Goal: Task Accomplishment & Management: Complete application form

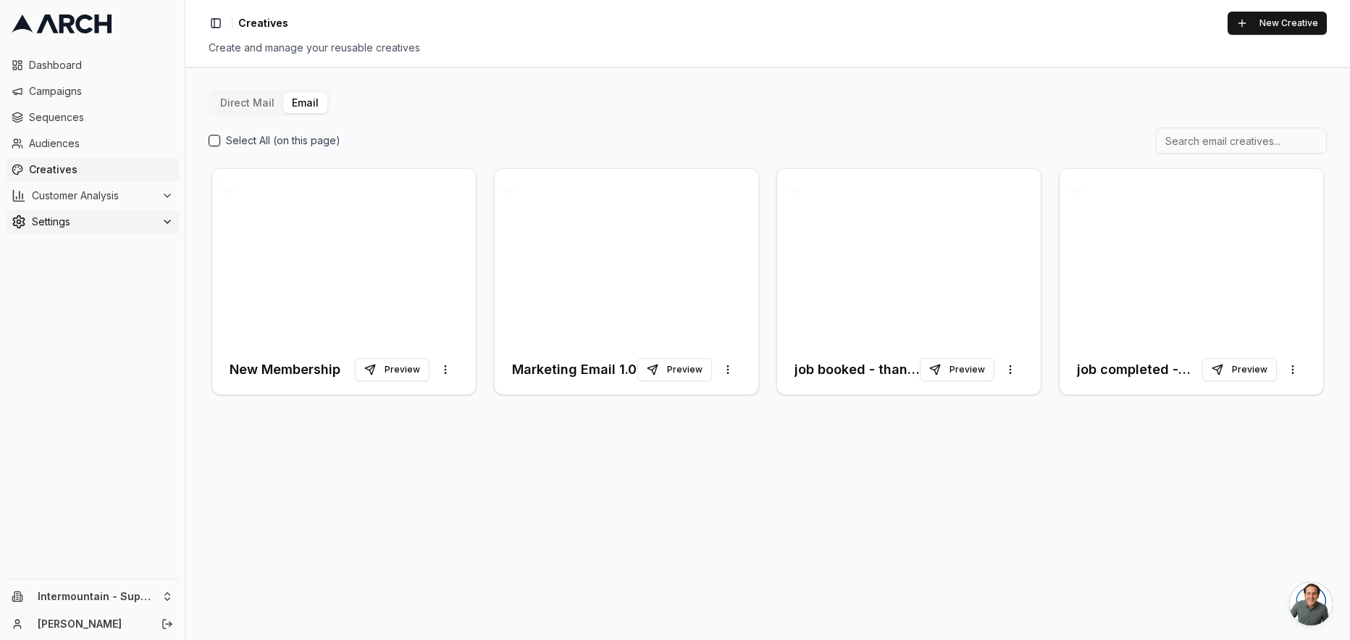
click at [83, 218] on span "Settings" at bounding box center [94, 221] width 124 height 14
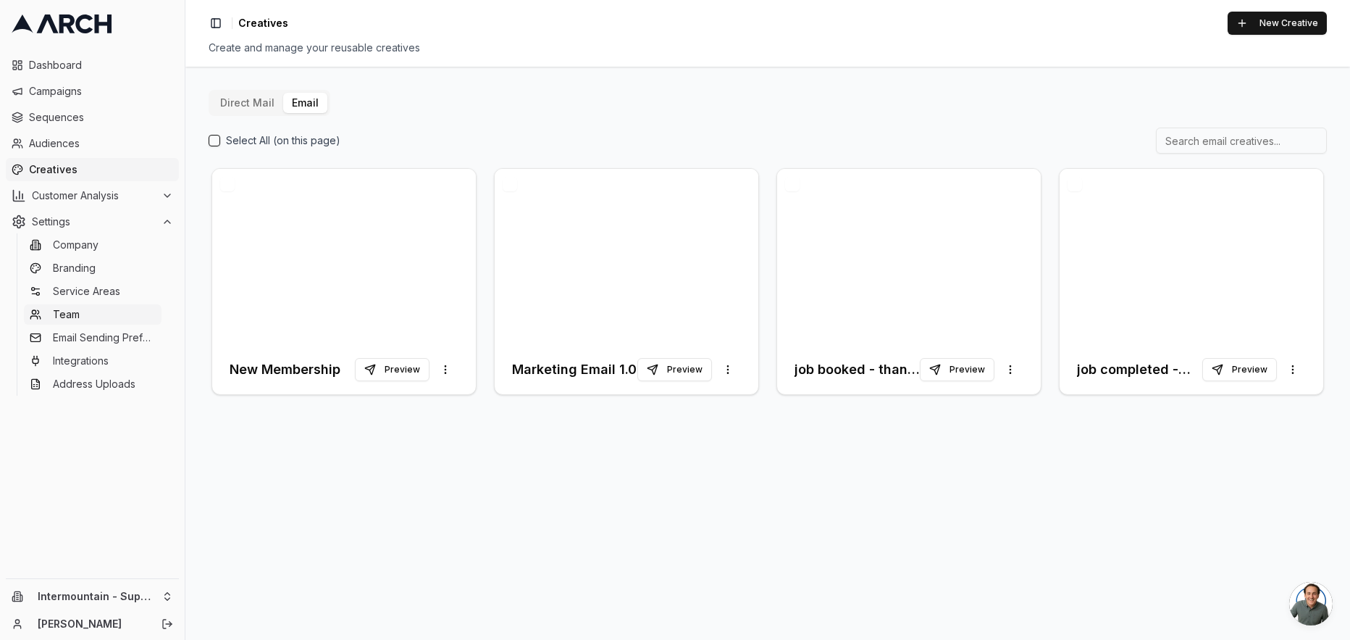
click at [91, 311] on link "Team" at bounding box center [93, 314] width 138 height 20
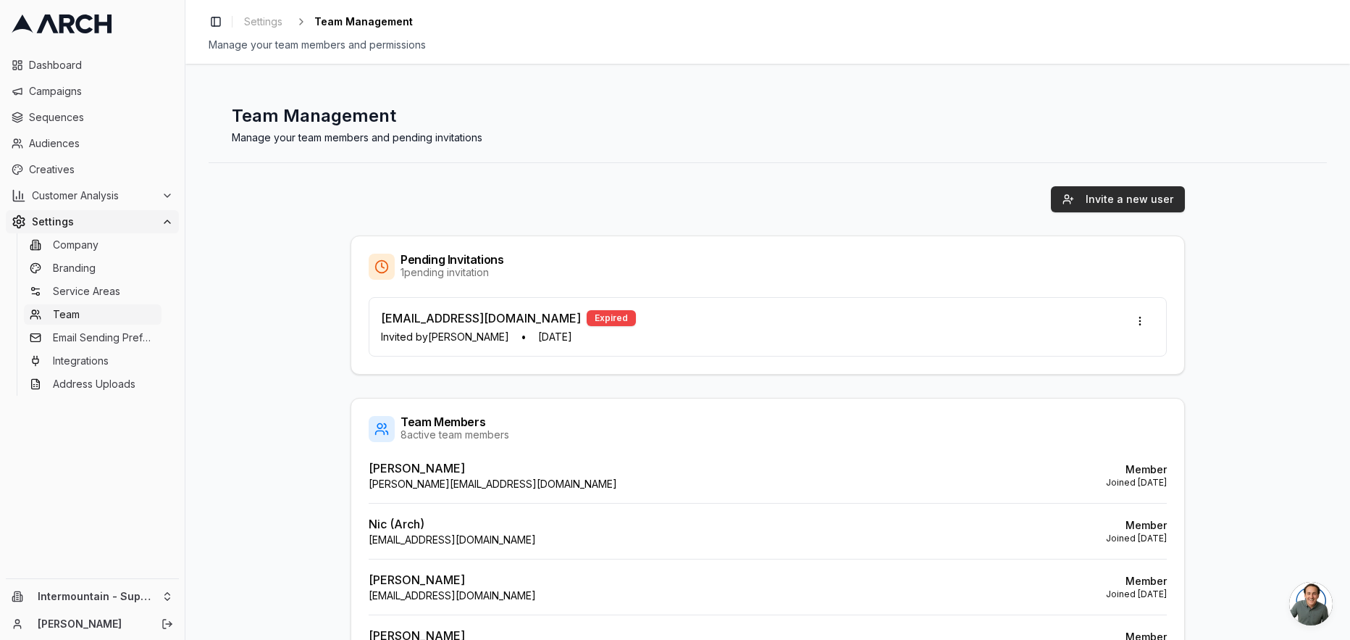
click at [1140, 197] on button "Invite a new user" at bounding box center [1118, 199] width 134 height 26
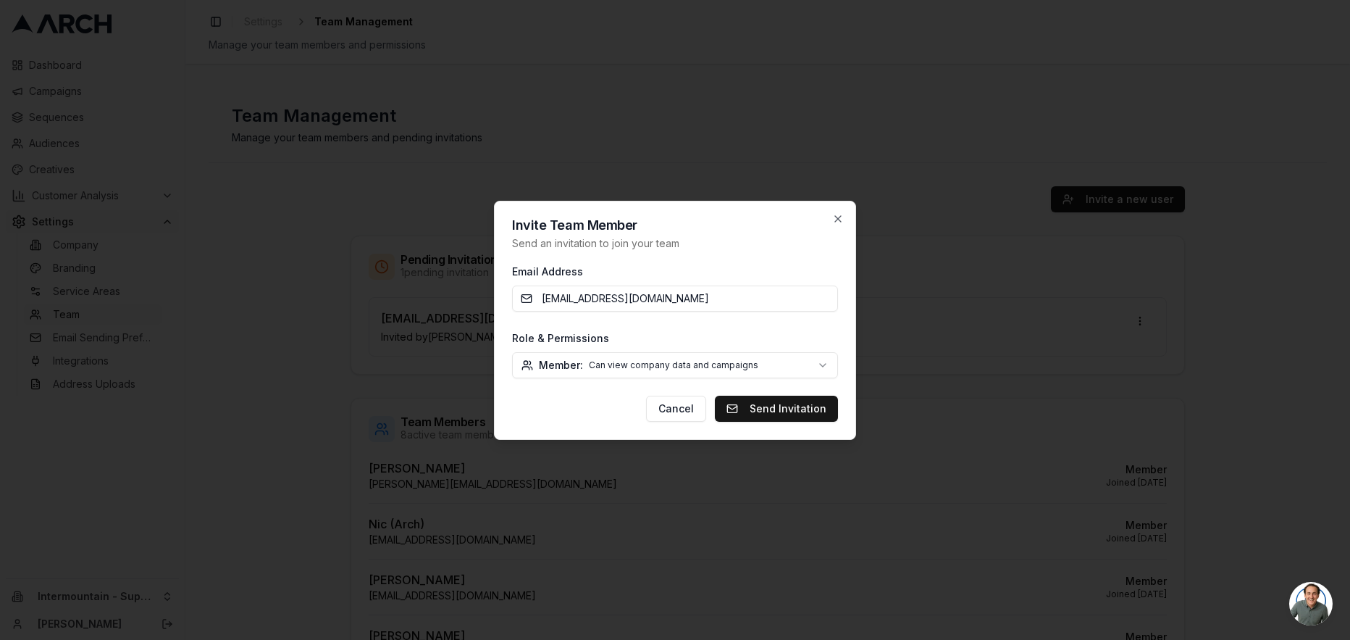
type input "CTarter@intermountainhs.com"
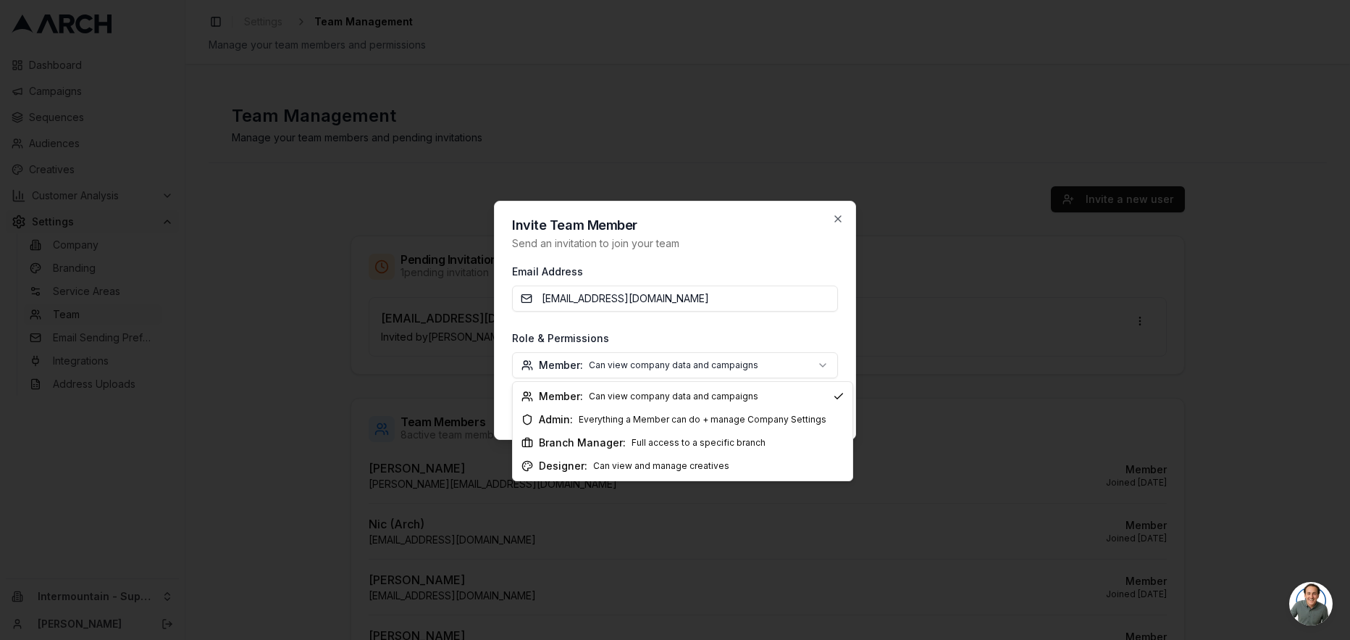
click at [749, 369] on body "Dashboard Campaigns Sequences Audiences Creatives Customer Analysis Settings Co…" at bounding box center [675, 320] width 1350 height 640
select select "branch_manager"
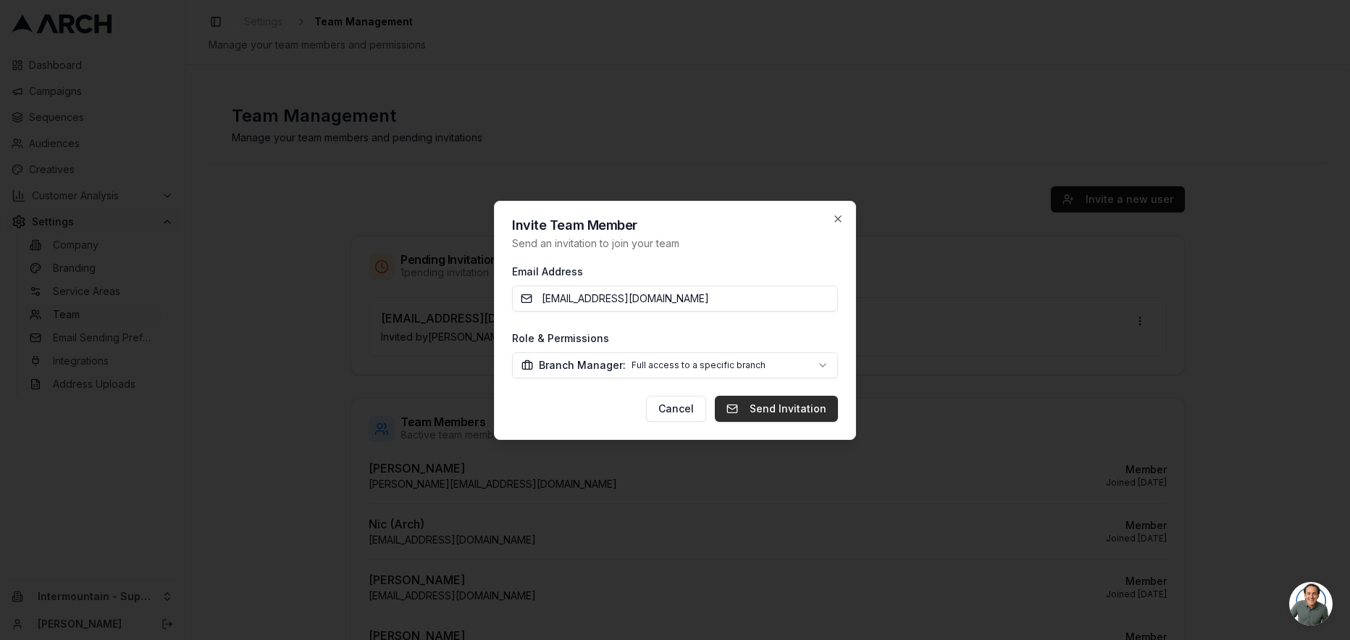
click at [768, 409] on button "Send Invitation" at bounding box center [776, 409] width 123 height 26
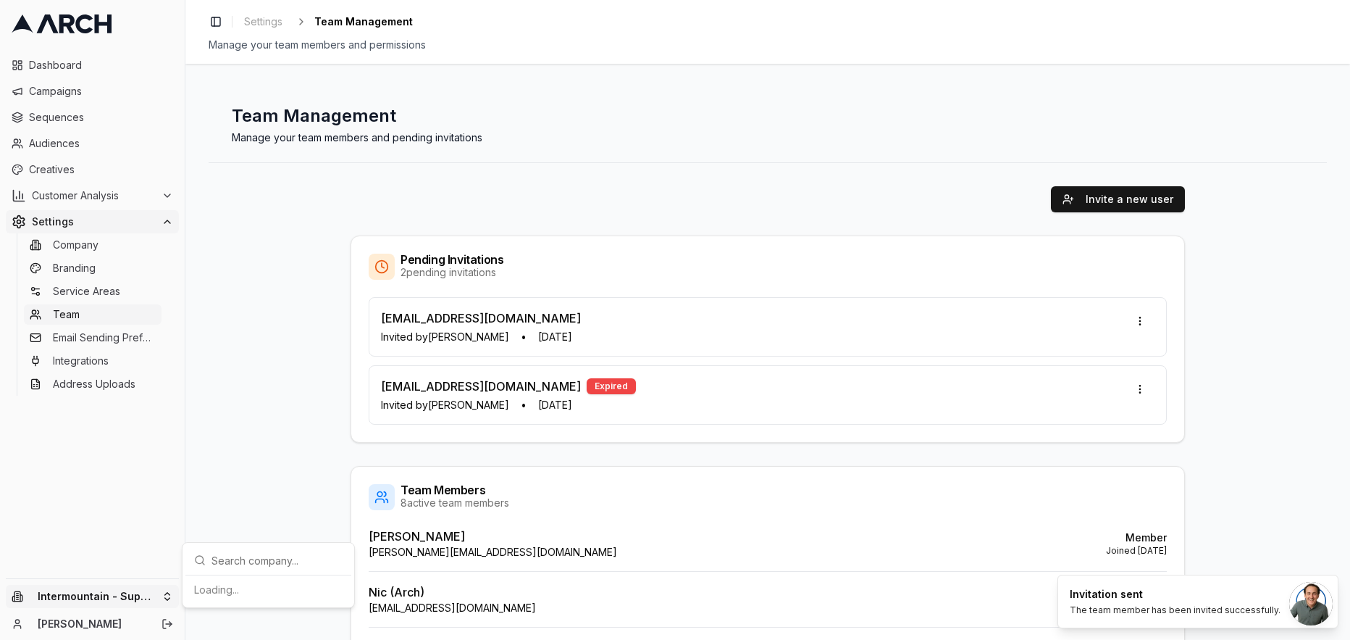
click at [143, 596] on html "Dashboard Campaigns Sequences Audiences Creatives Customer Analysis Settings Co…" at bounding box center [675, 320] width 1350 height 640
click at [265, 551] on div "Intermountain - Same Day" at bounding box center [268, 551] width 160 height 23
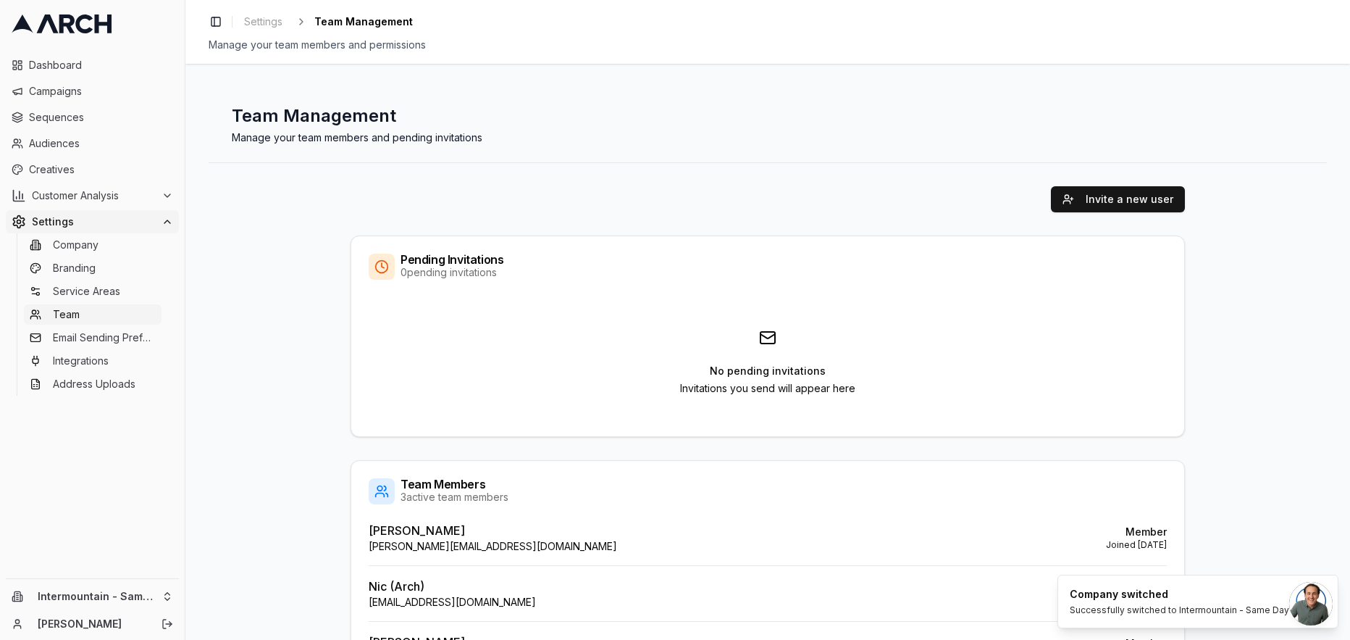
click at [267, 478] on div "Invite a new user Pending Invitations 0 pending invitations No pending invitati…" at bounding box center [768, 440] width 1118 height 555
click at [93, 225] on span "Settings" at bounding box center [94, 221] width 124 height 14
click at [101, 212] on button "Settings" at bounding box center [92, 221] width 173 height 23
click at [85, 317] on link "Team" at bounding box center [93, 314] width 138 height 20
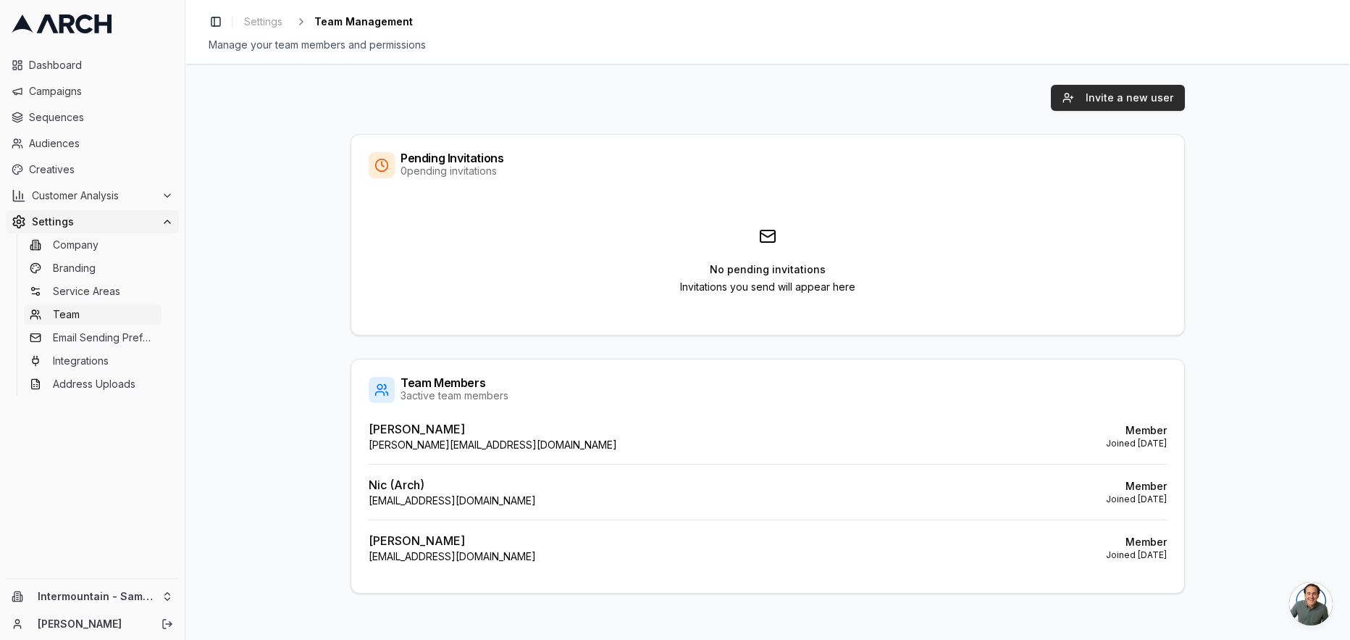
click at [1159, 99] on button "Invite a new user" at bounding box center [1118, 98] width 134 height 26
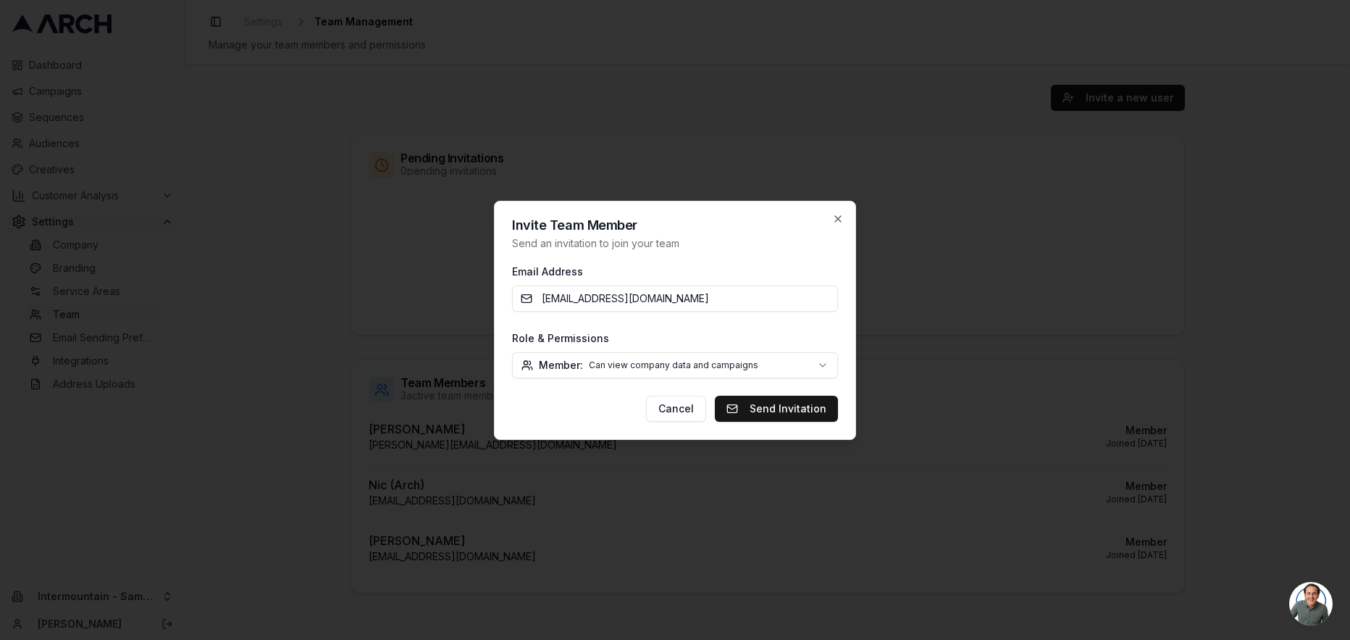
type input "CTarter@intermountainhs.com"
click at [784, 354] on body "Dashboard Campaigns Sequences Audiences Creatives Customer Analysis Settings Co…" at bounding box center [675, 320] width 1350 height 640
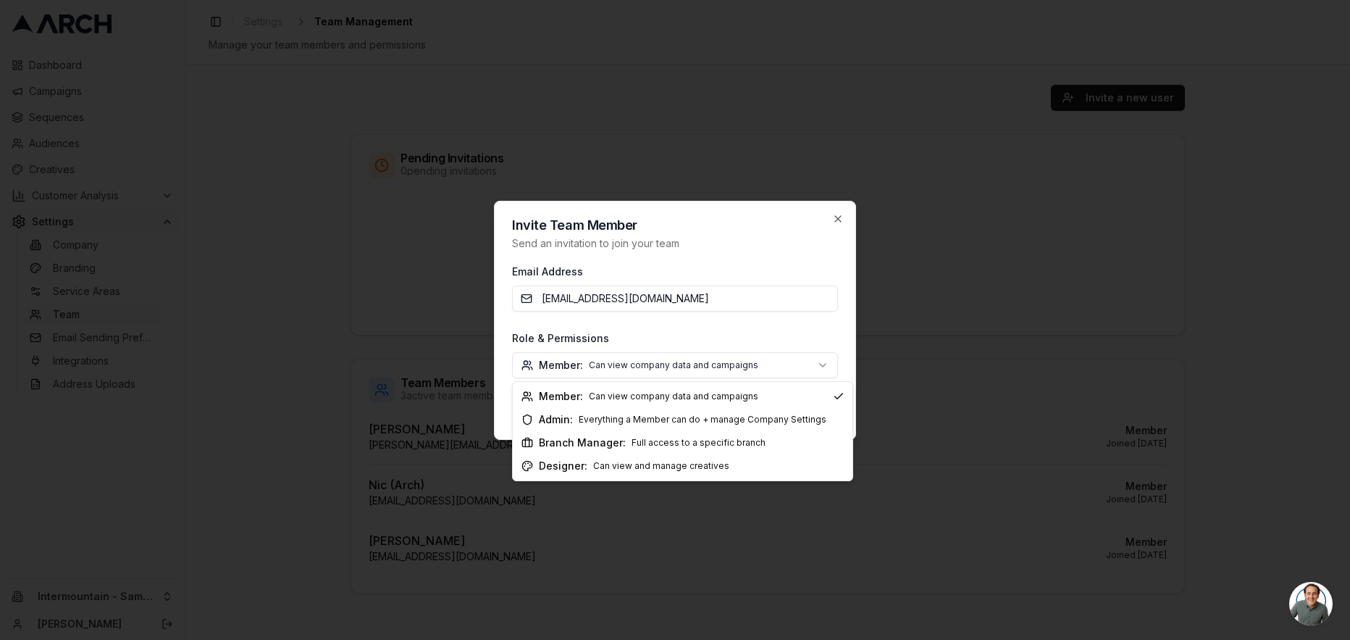
select select "branch_manager"
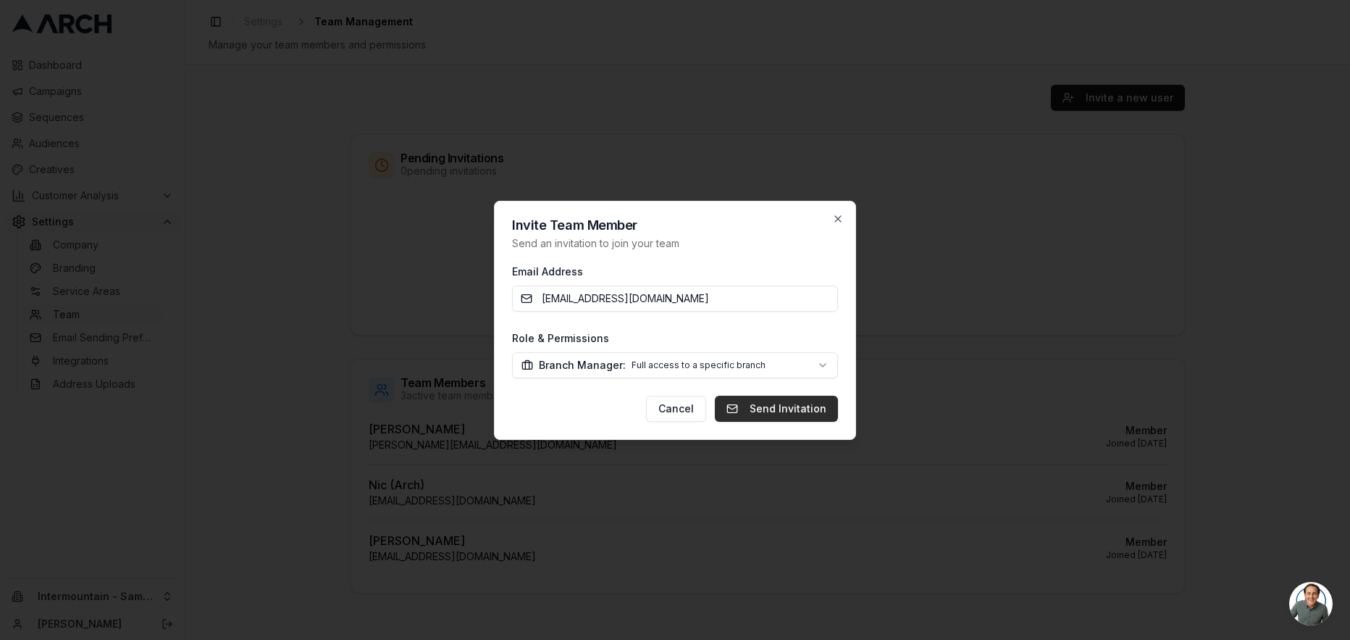
click at [780, 409] on button "Send Invitation" at bounding box center [776, 409] width 123 height 26
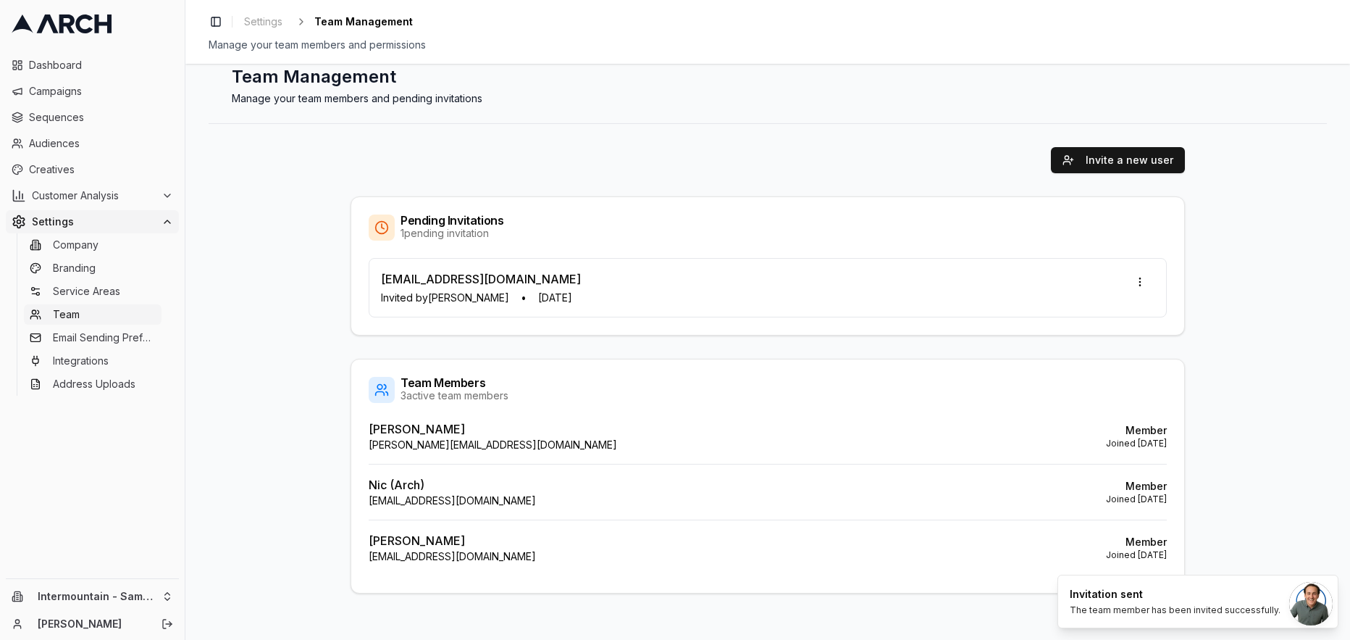
scroll to position [39, 0]
click at [143, 597] on html "Dashboard Campaigns Sequences Audiences Creatives Customer Analysis Settings Co…" at bounding box center [675, 320] width 1350 height 640
click at [268, 516] on div "Intermountain - Comfort Solutions" at bounding box center [268, 522] width 160 height 38
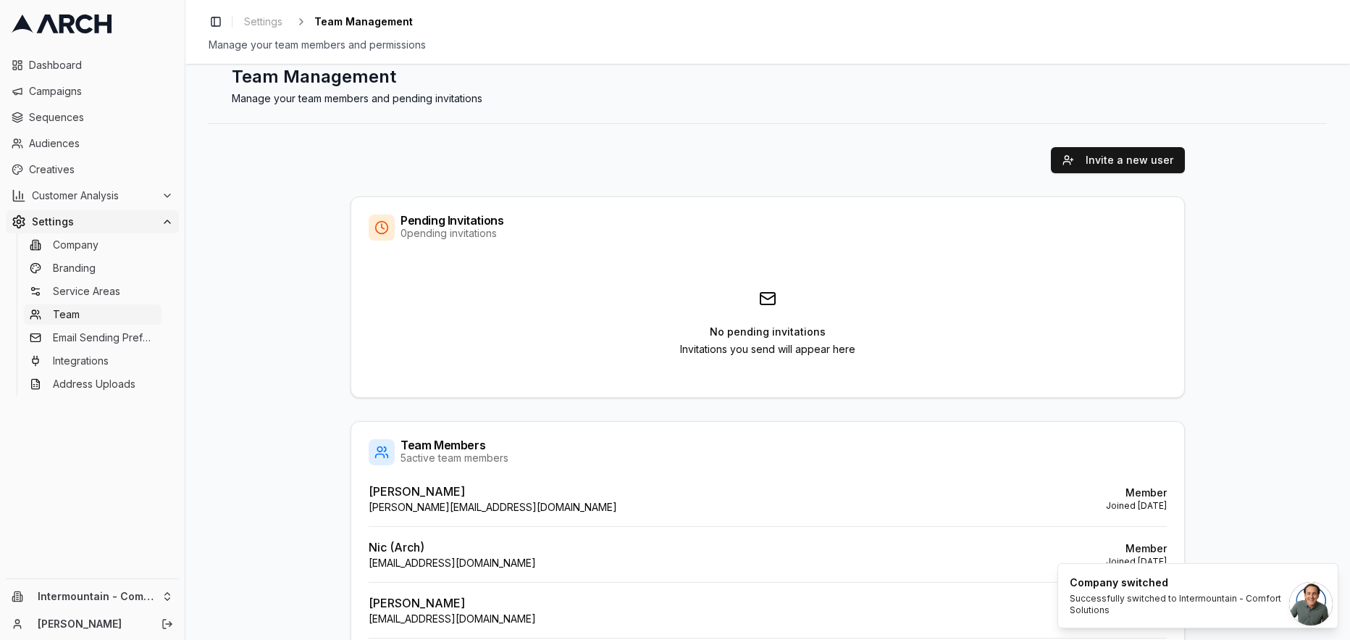
scroll to position [101, 0]
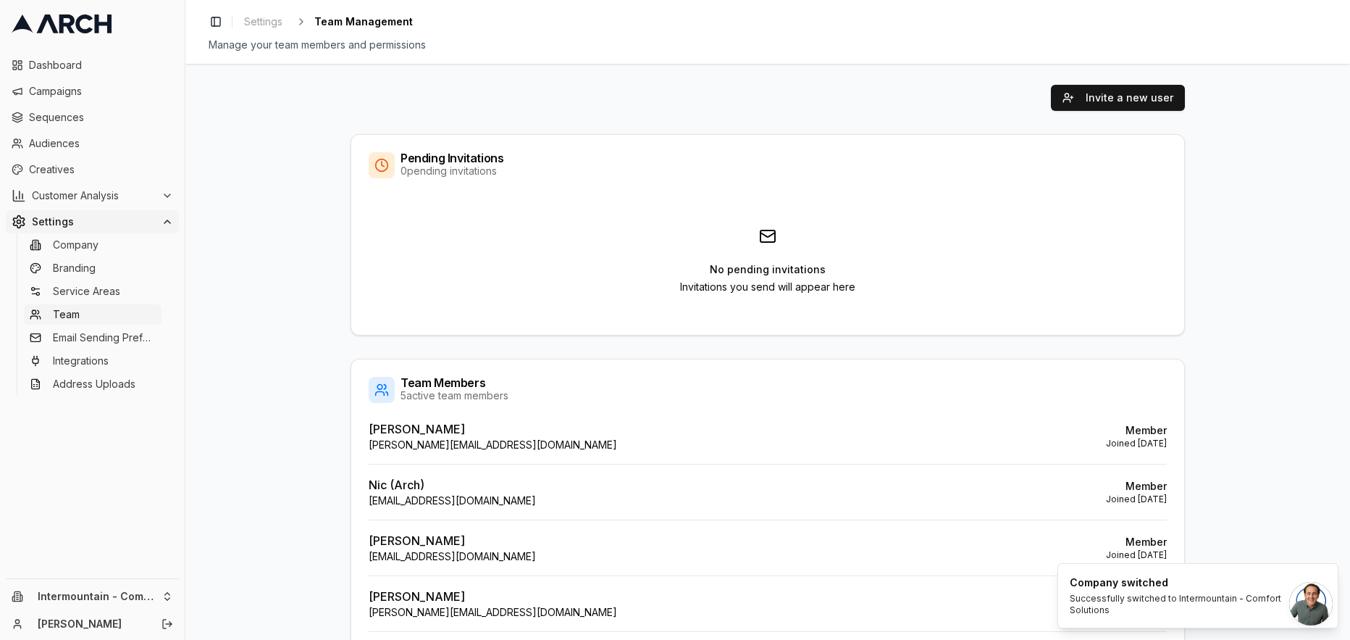
click at [262, 254] on div "Invite a new user Pending Invitations 0 pending invitations No pending invitati…" at bounding box center [768, 395] width 1118 height 666
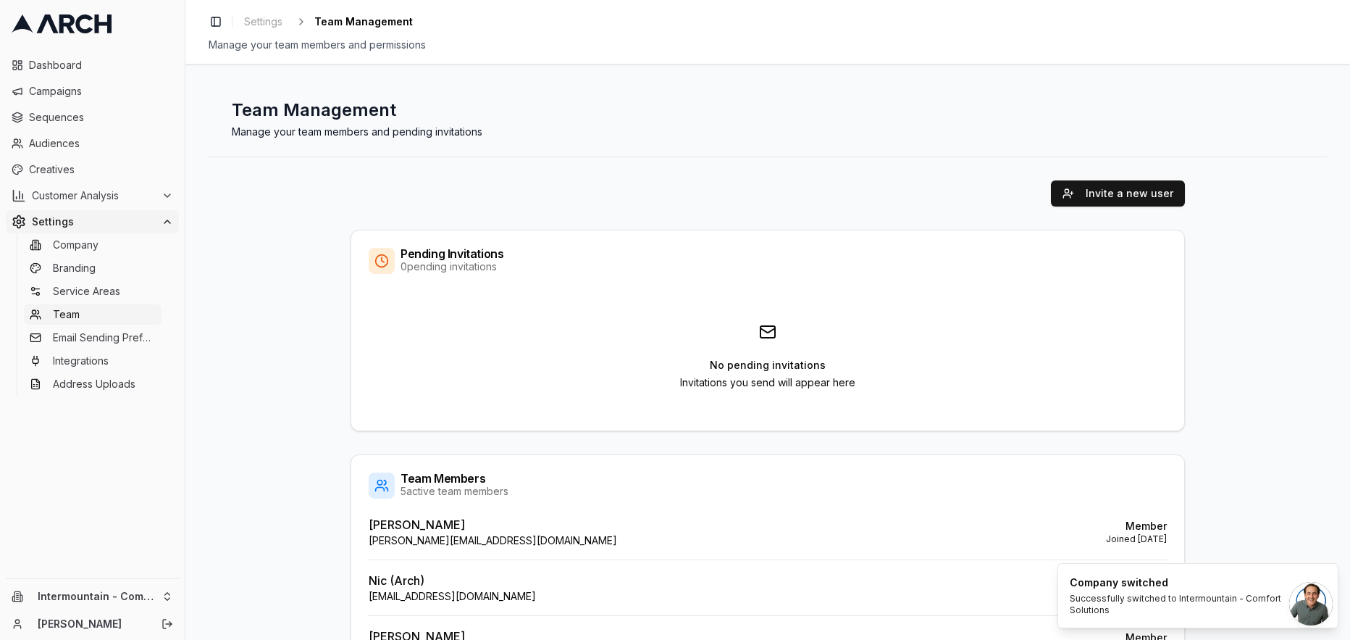
scroll to position [0, 0]
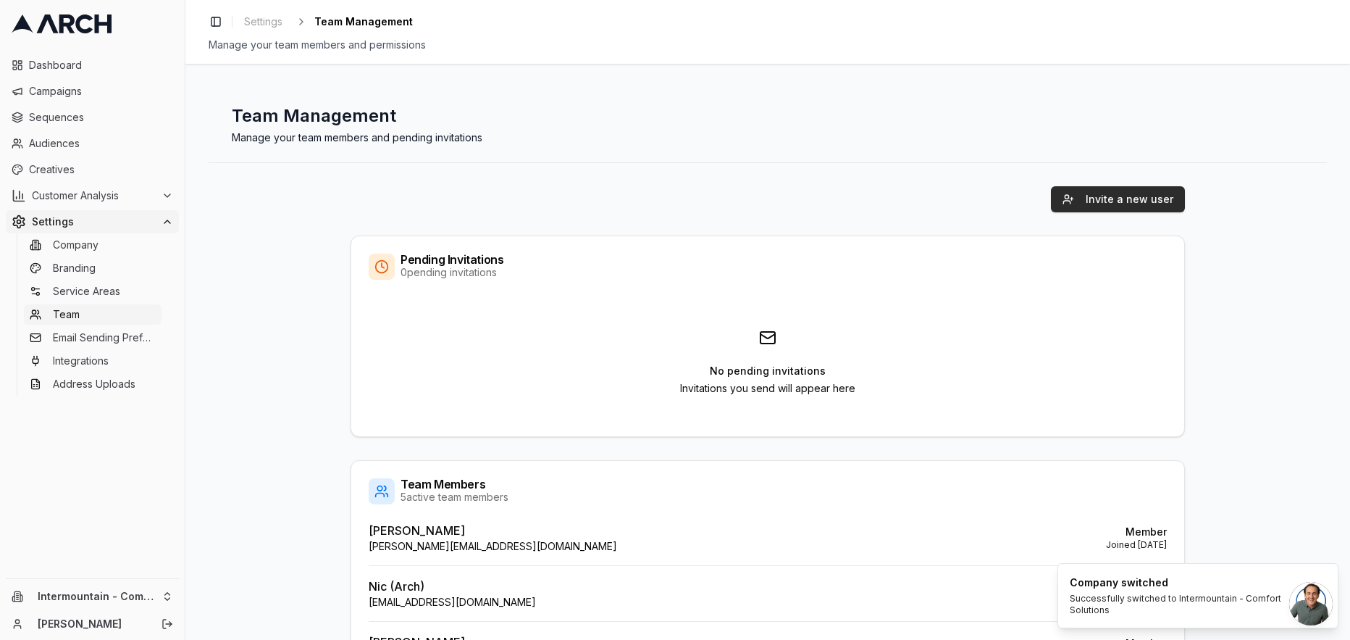
click at [1094, 197] on button "Invite a new user" at bounding box center [1118, 199] width 134 height 26
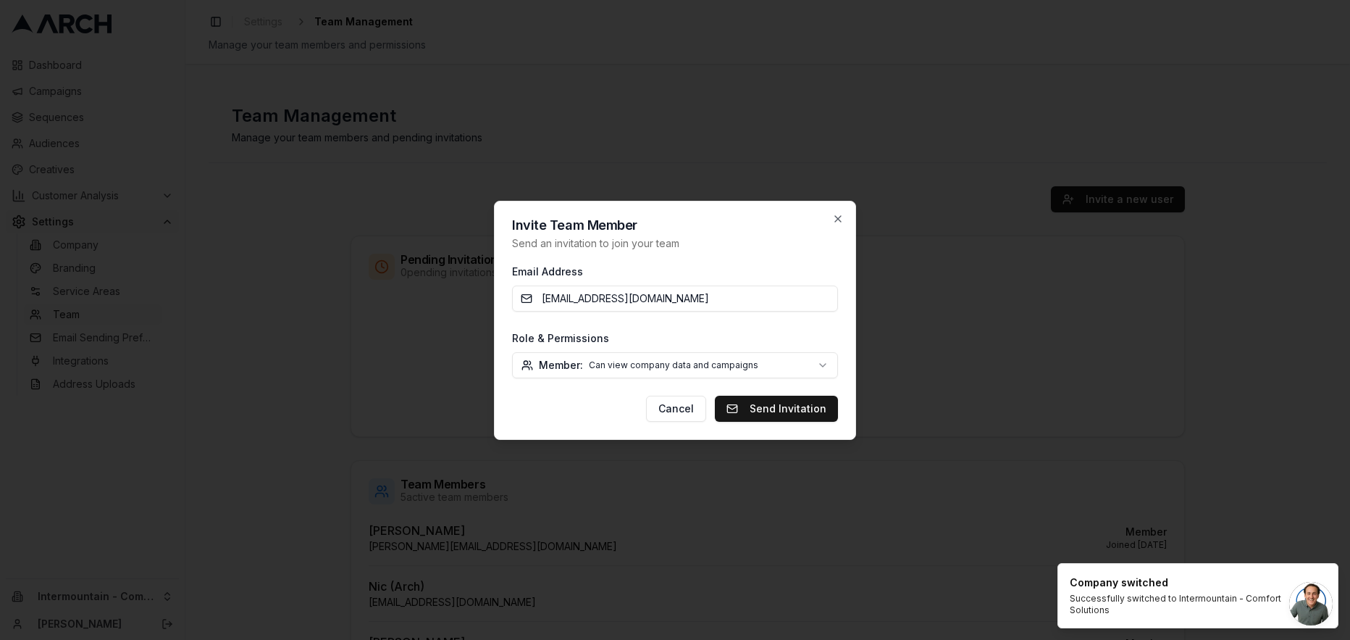
type input "CTarter@intermountainhs.com"
click at [781, 369] on body "Dashboard Campaigns Sequences Audiences Creatives Customer Analysis Settings Co…" at bounding box center [675, 320] width 1350 height 640
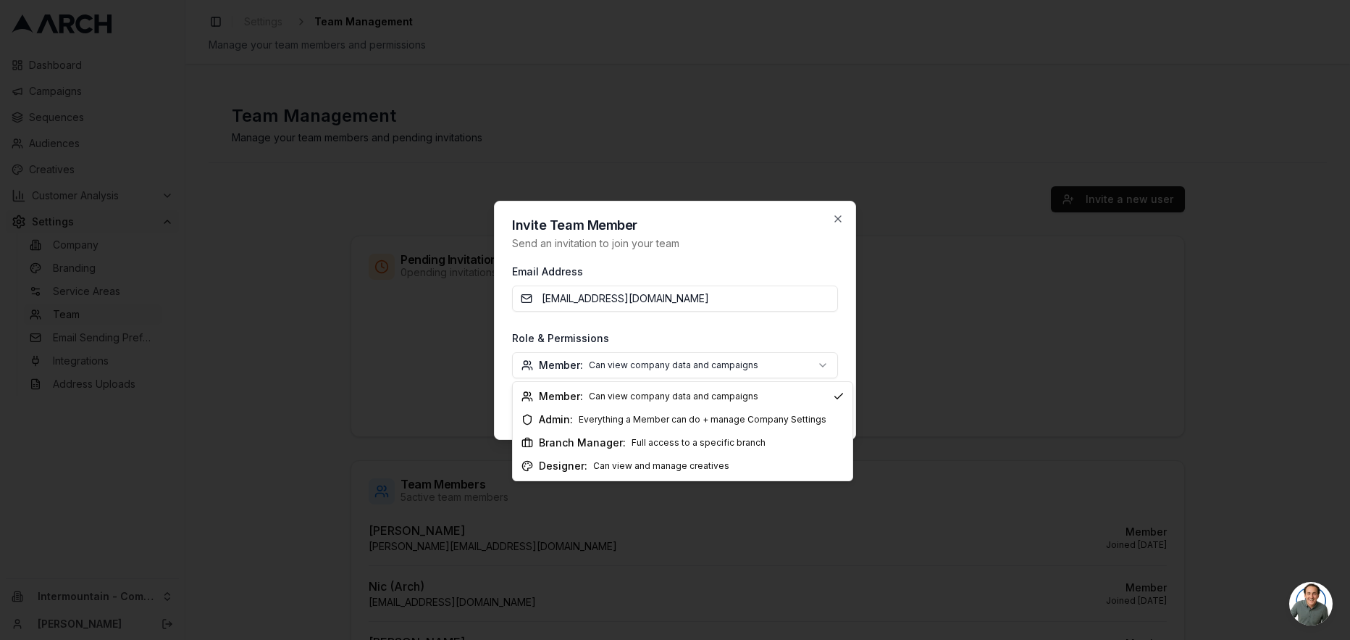
select select "branch_manager"
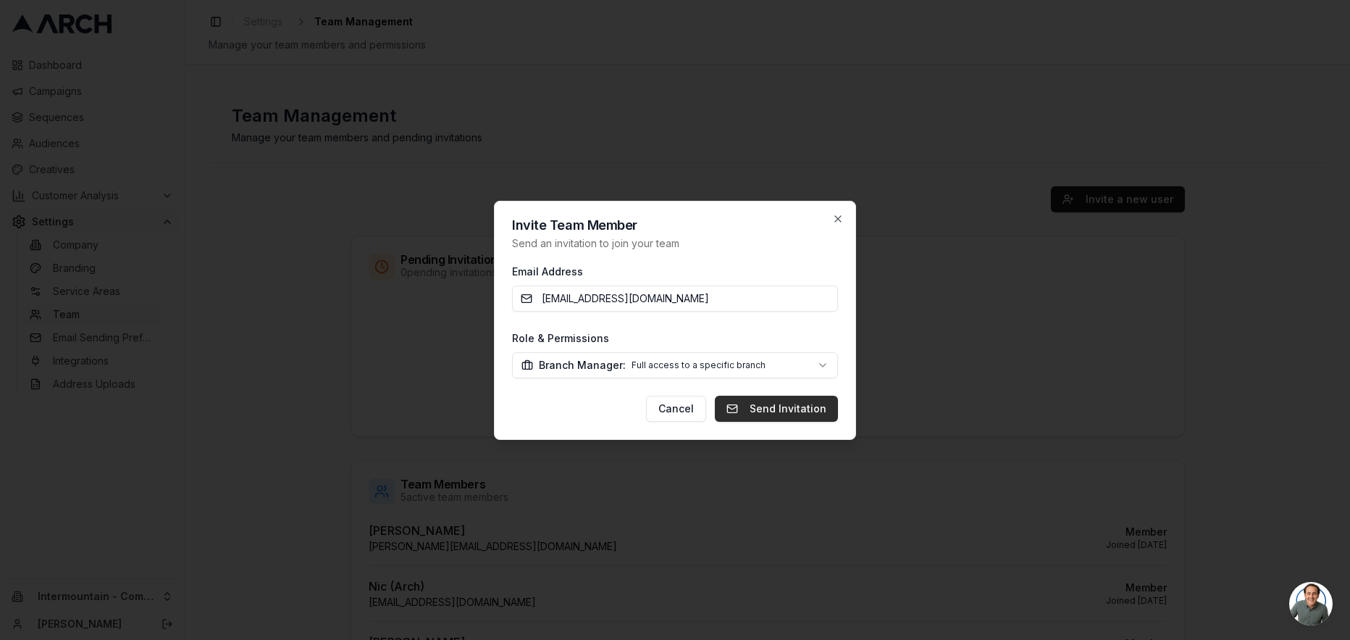
click at [758, 412] on button "Send Invitation" at bounding box center [776, 409] width 123 height 26
